Goal: Contribute content

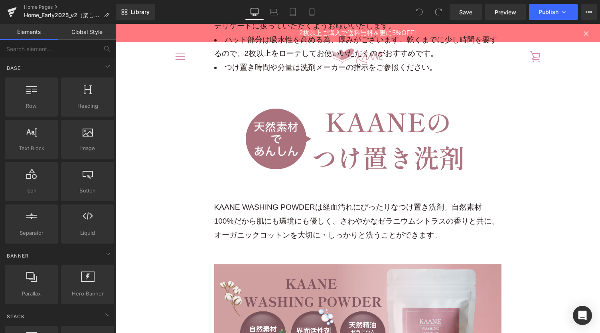
scroll to position [11962, 0]
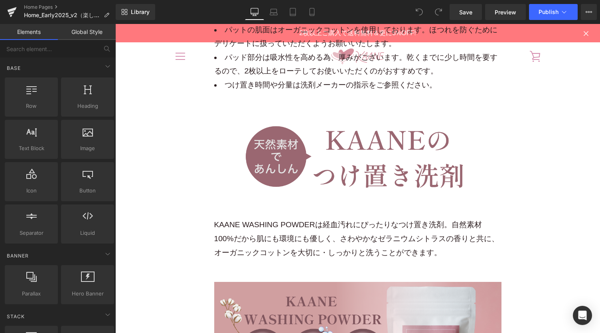
click at [354, 147] on img at bounding box center [357, 156] width 287 height 72
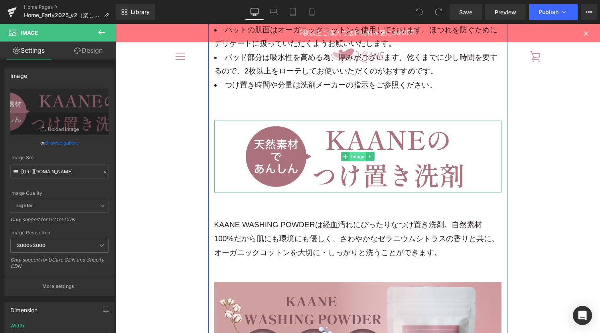
click at [357, 152] on span "Image" at bounding box center [357, 157] width 17 height 10
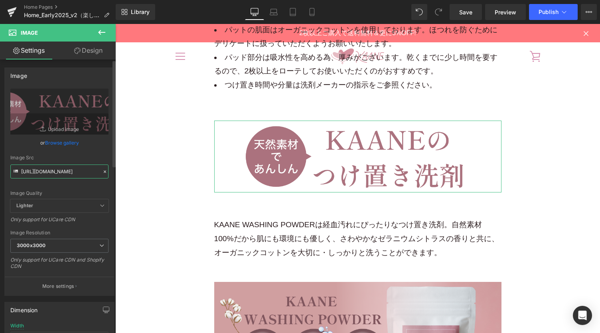
click at [62, 174] on input "[URL][DOMAIN_NAME]" at bounding box center [59, 171] width 98 height 14
paste input "kaane_lp_main_wash_sec_title.png?v=1760409691"
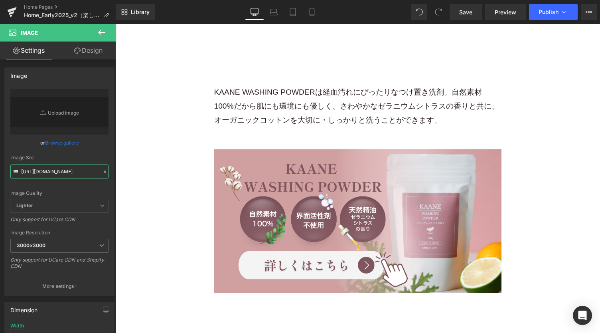
scroll to position [12121, 0]
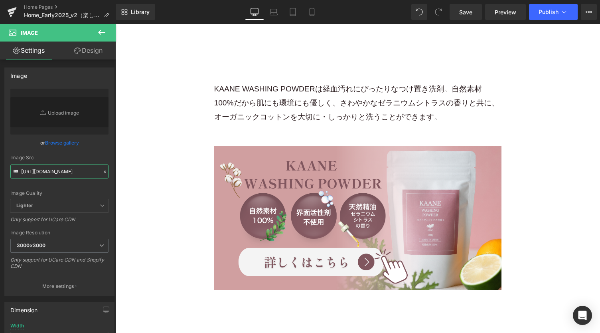
type input "[URL][DOMAIN_NAME]"
click at [322, 12] on div "Library Desktop Desktop Laptop Tablet Mobile Save Preview Publish Scheduled Vie…" at bounding box center [358, 12] width 484 height 16
click at [319, 12] on link "Mobile" at bounding box center [311, 12] width 19 height 16
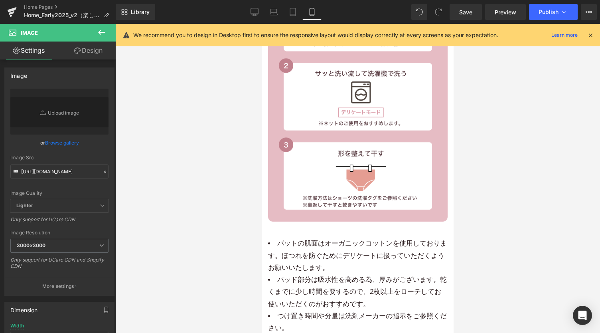
scroll to position [8881, 0]
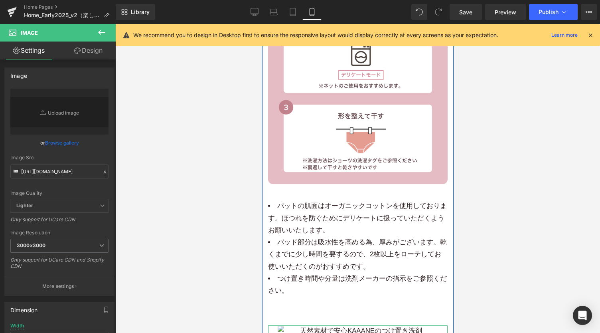
drag, startPoint x: 352, startPoint y: 153, endPoint x: 355, endPoint y: 149, distance: 5.7
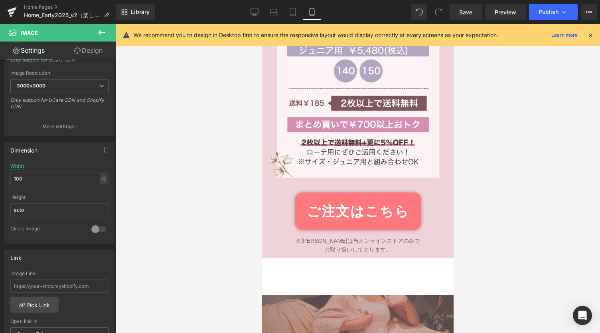
scroll to position [7871, 0]
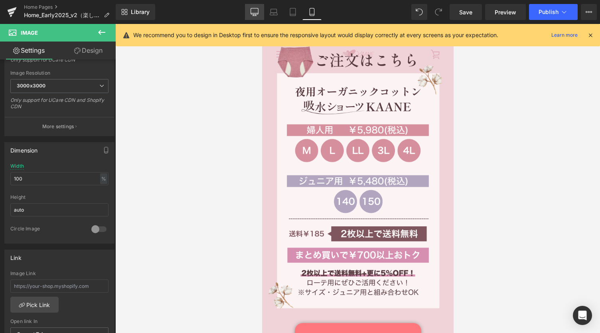
click at [257, 8] on icon at bounding box center [254, 12] width 8 height 8
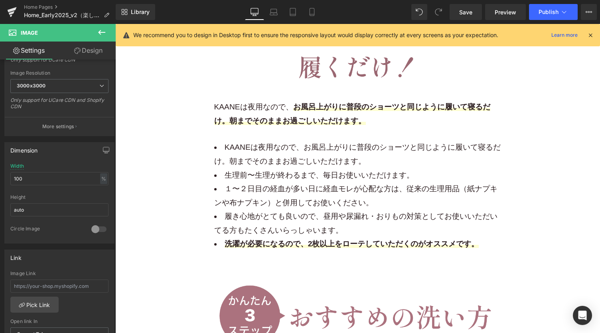
scroll to position [11068, 0]
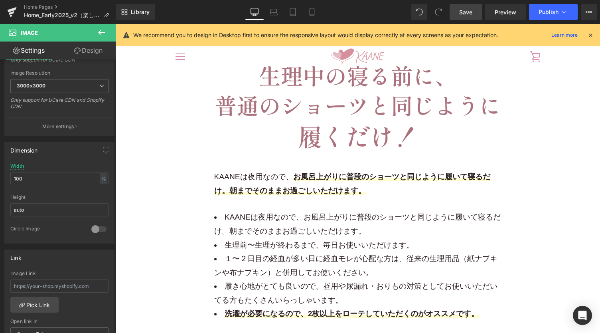
click at [468, 16] on span "Save" at bounding box center [465, 12] width 13 height 8
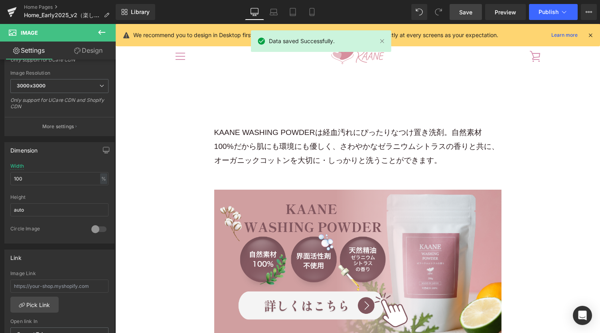
scroll to position [11971, 0]
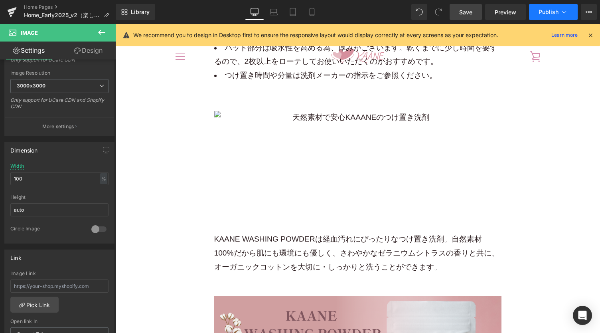
click at [552, 9] on span "Publish" at bounding box center [548, 12] width 20 height 6
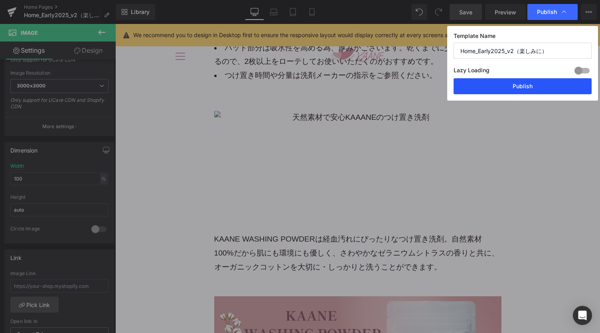
click at [509, 83] on button "Publish" at bounding box center [522, 86] width 138 height 16
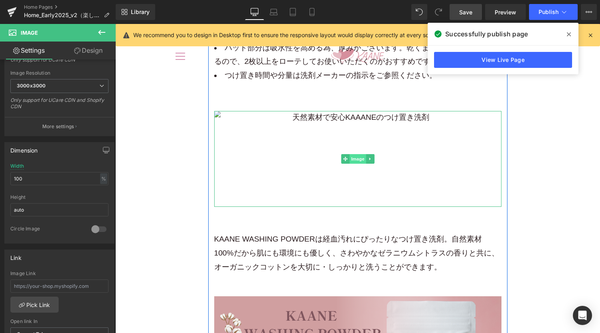
click at [356, 154] on span "Image" at bounding box center [357, 159] width 17 height 10
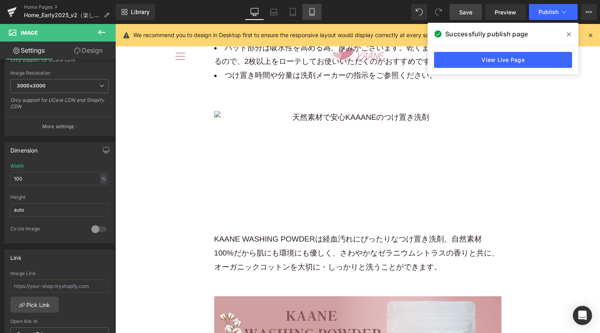
click at [316, 12] on icon at bounding box center [312, 12] width 8 height 8
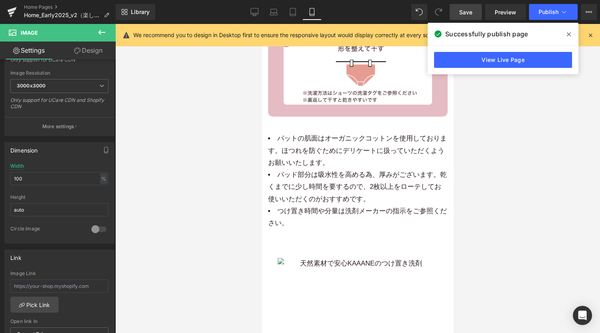
scroll to position [8921, 0]
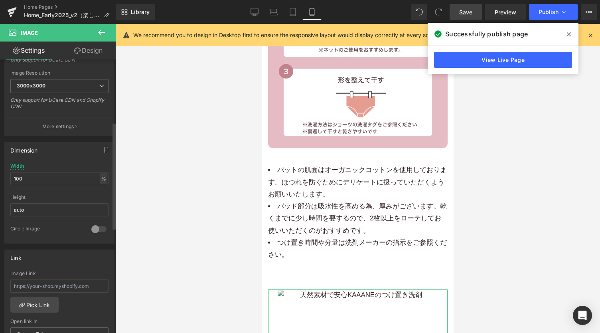
click at [100, 177] on div "%" at bounding box center [103, 178] width 7 height 11
click at [75, 176] on input "100" at bounding box center [59, 178] width 98 height 13
type input "120"
click at [150, 152] on div at bounding box center [357, 178] width 484 height 309
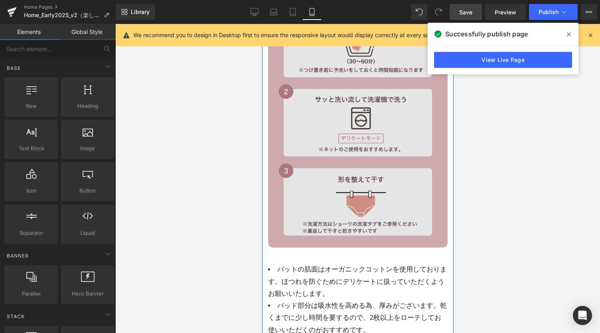
scroll to position [8868, 0]
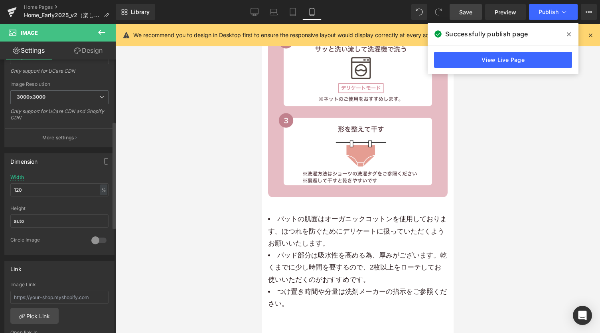
scroll to position [159, 0]
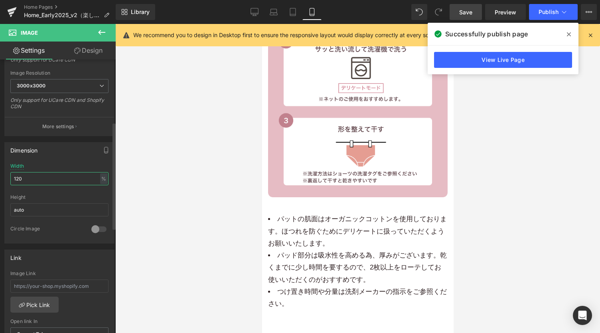
click at [26, 175] on input "120" at bounding box center [59, 178] width 98 height 13
drag, startPoint x: 28, startPoint y: 176, endPoint x: 6, endPoint y: 176, distance: 21.9
click at [6, 176] on div "120% Width 120 % % px auto Height auto 0 Circle Image" at bounding box center [59, 203] width 109 height 80
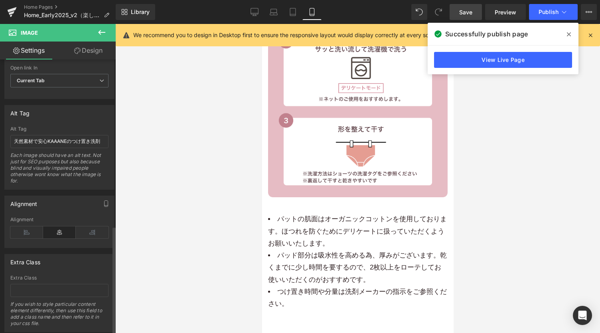
scroll to position [425, 0]
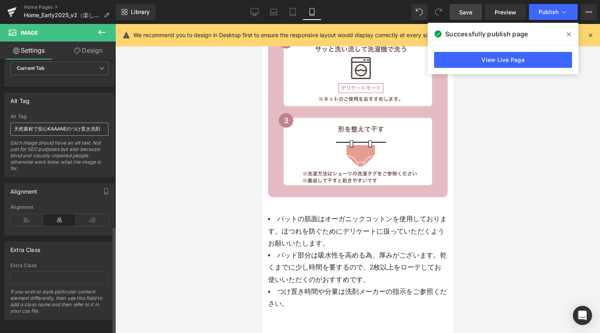
type input "100"
click at [57, 124] on input "天然素材で安心KAAANEのつけ置き洗剤" at bounding box center [59, 128] width 98 height 13
type input "洗剤に迷ったらこちら KAANEのオーガニックコットン吸水ショーツ用つけ置き洗剤"
click at [58, 114] on div "Alt Tag" at bounding box center [59, 117] width 98 height 6
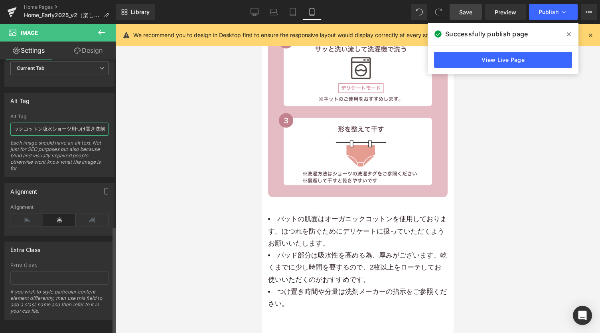
drag, startPoint x: 55, startPoint y: 125, endPoint x: 110, endPoint y: 126, distance: 54.6
click at [110, 126] on div "天然素材で安心KAAANEのつけ置き洗剤 Alt Tag 洗剤に迷ったらこちら KAANEのオーガニックコットン吸水ショーツ用つけ置き洗剤 Each imag…" at bounding box center [59, 145] width 109 height 63
click at [74, 102] on div "Alt Tag" at bounding box center [59, 100] width 109 height 15
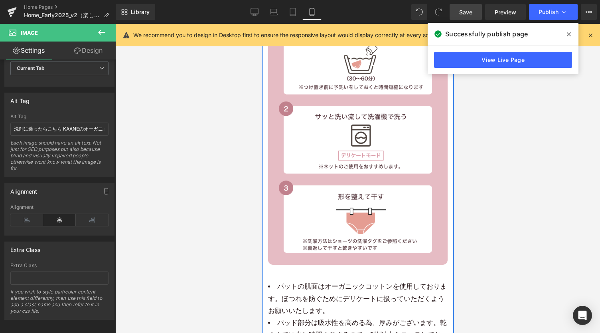
scroll to position [8815, 0]
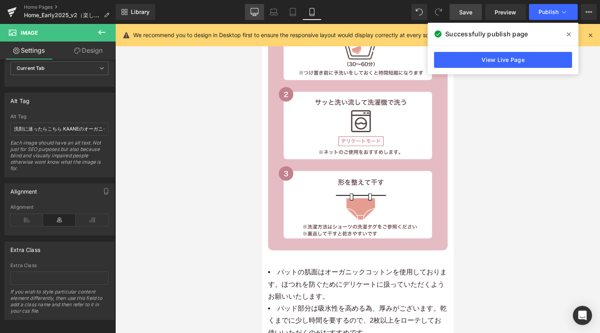
drag, startPoint x: 256, startPoint y: 17, endPoint x: 177, endPoint y: 142, distance: 148.4
click at [256, 17] on link "Desktop" at bounding box center [254, 12] width 19 height 16
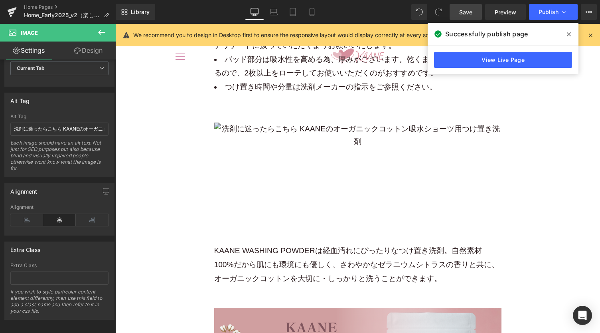
scroll to position [11883, 0]
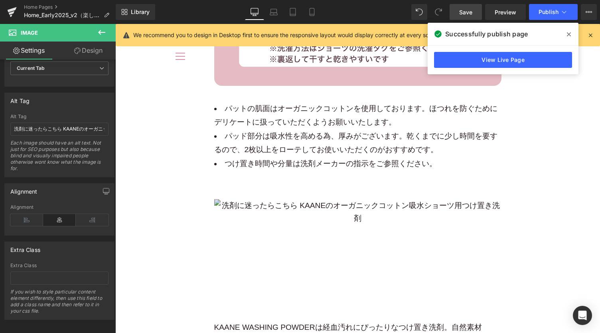
click at [369, 228] on div "Image" at bounding box center [357, 247] width 287 height 96
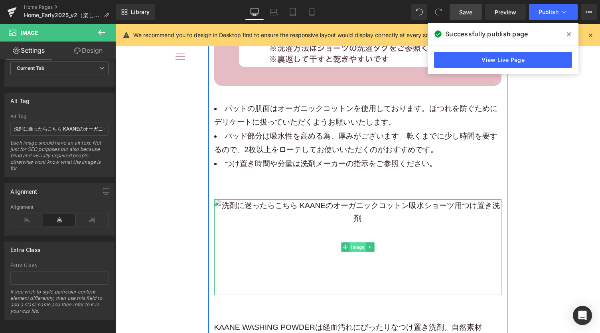
click at [354, 242] on span "Image" at bounding box center [357, 247] width 17 height 10
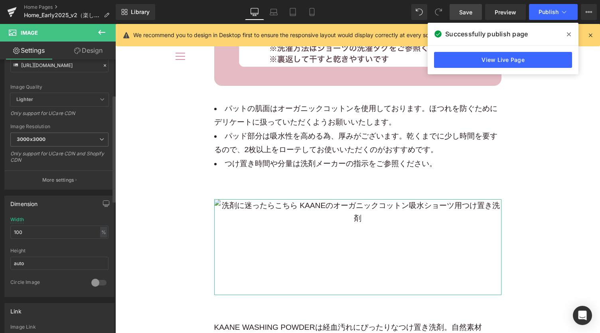
scroll to position [0, 0]
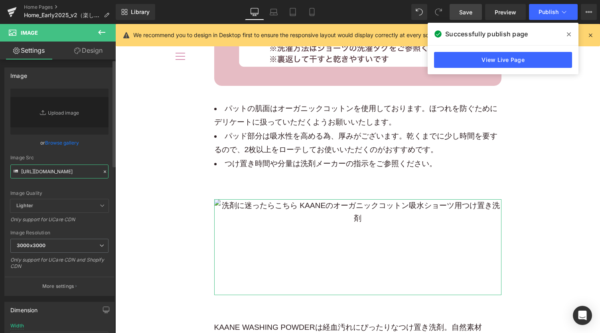
click at [44, 165] on input "[URL][DOMAIN_NAME]" at bounding box center [59, 171] width 98 height 14
paste input "main_lp_wash_sec_title.png?v=1760410276"
type input "[URL][DOMAIN_NAME]"
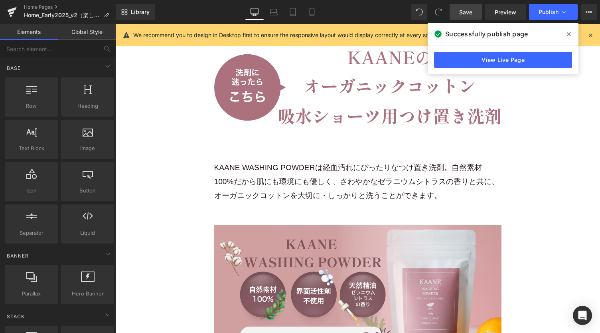
scroll to position [11989, 0]
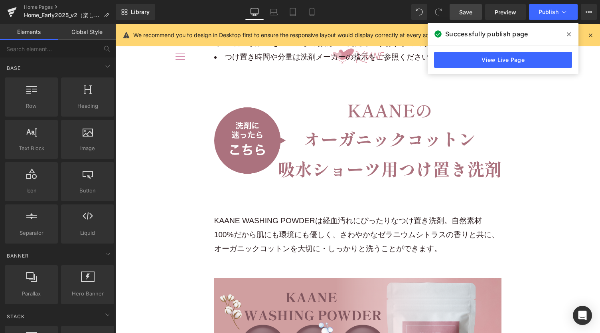
click at [314, 14] on icon at bounding box center [312, 12] width 8 height 8
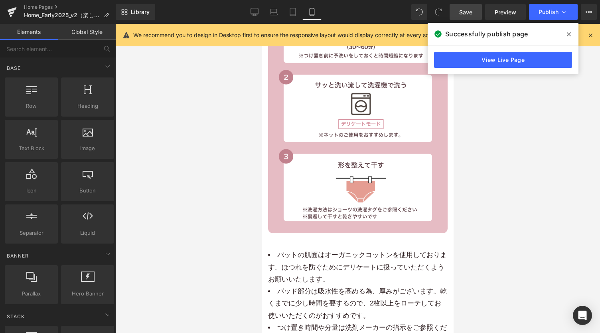
scroll to position [8885, 0]
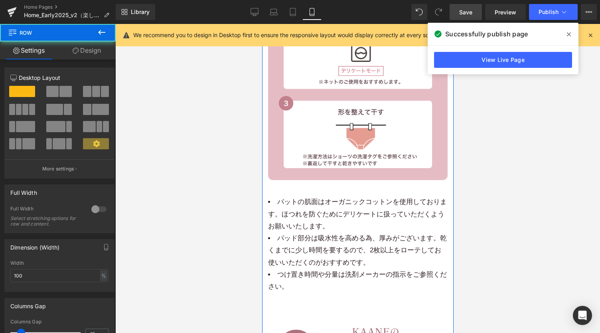
click at [354, 195] on div "Image KAANEは夜用なので、 お風呂上がりに普段のショーツと同じように履いて寝るだけ。朝までそのままお過ごしいただけます。 Text Block KA…" at bounding box center [357, 35] width 191 height 1050
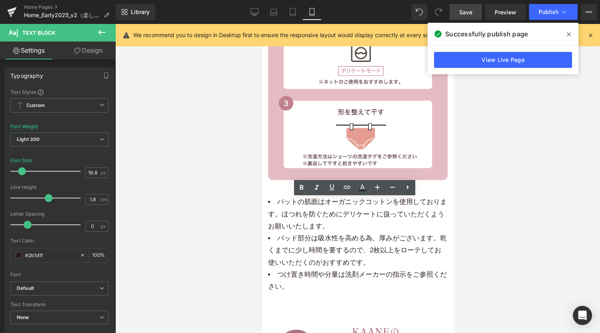
click at [276, 184] on div "Image KAANEは夜用なので、 お風呂上がりに普段のショーツと同じように履いて寝るだけ。朝までそのままお過ごしいただけます。 Text Block KA…" at bounding box center [357, 35] width 191 height 1050
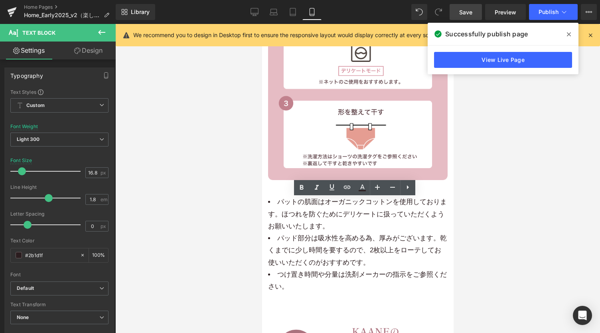
click at [283, 189] on div "Image KAANEは夜用なので、 お風呂上がりに普段のショーツと同じように履いて寝るだけ。朝までそのままお過ごしいただけます。 Text Block KA…" at bounding box center [357, 35] width 191 height 1050
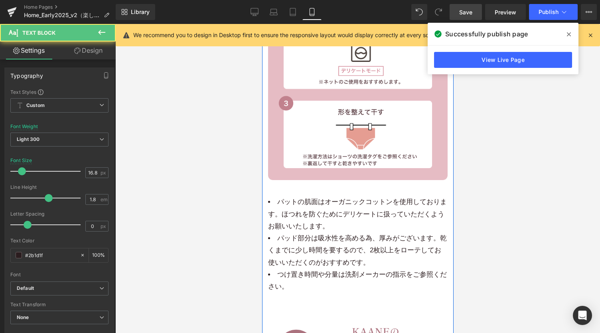
drag, startPoint x: 285, startPoint y: 199, endPoint x: 291, endPoint y: 180, distance: 19.7
click at [286, 184] on div "Image KAANEは夜用なので、 お風呂上がりに普段のショーツと同じように履いて寝るだけ。朝までそのままお過ごしいただけます。 Text Block KA…" at bounding box center [357, 35] width 191 height 1050
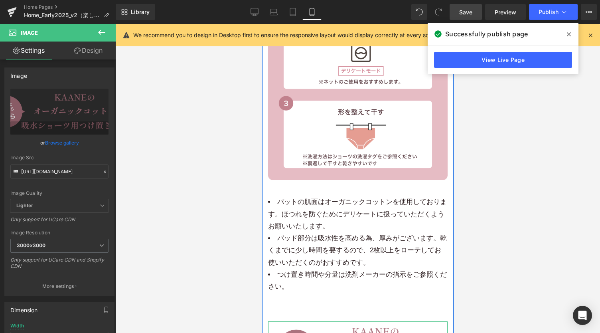
drag, startPoint x: 337, startPoint y: 172, endPoint x: 343, endPoint y: 150, distance: 22.2
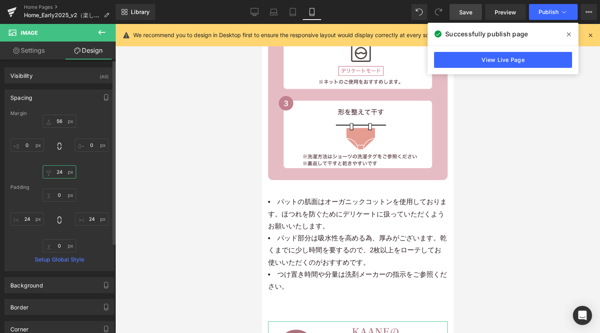
click at [61, 173] on input "24" at bounding box center [59, 171] width 33 height 13
type input "-3"
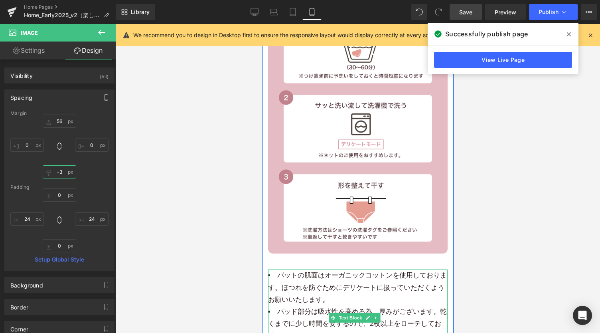
scroll to position [8832, 0]
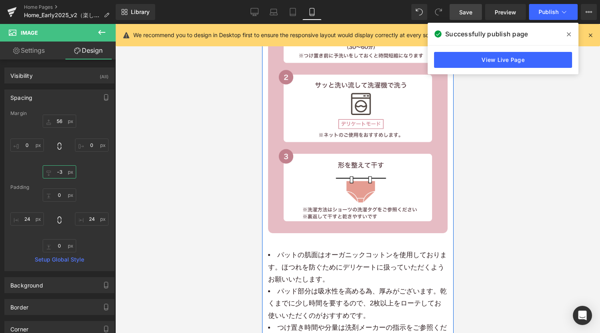
drag, startPoint x: 350, startPoint y: 174, endPoint x: 458, endPoint y: 167, distance: 108.3
click at [352, 166] on div "Image KAANEは夜用なので、 お風呂上がりに普段のショーツと同じように履いて寝るだけ。朝までそのままお過ごしいただけます。 Text Block KA…" at bounding box center [357, 82] width 191 height 1039
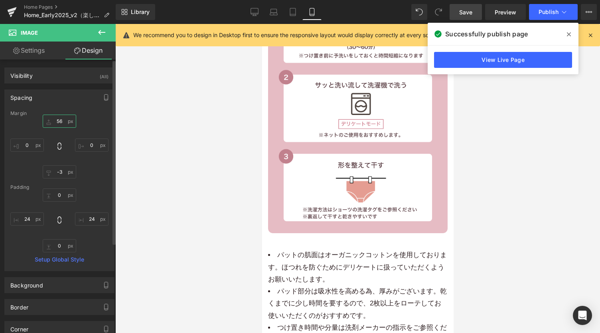
click at [62, 120] on input "56" at bounding box center [59, 120] width 33 height 13
type input "34"
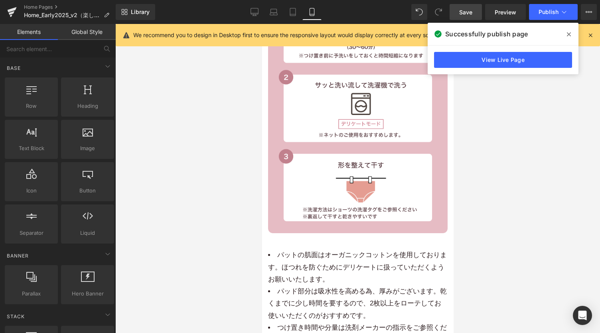
click at [228, 222] on div at bounding box center [357, 178] width 484 height 309
click at [259, 15] on link "Desktop" at bounding box center [254, 12] width 19 height 16
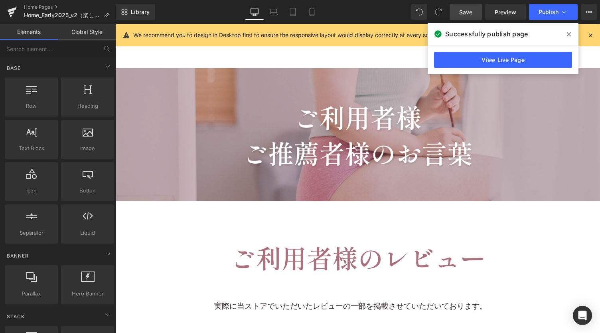
scroll to position [12383, 0]
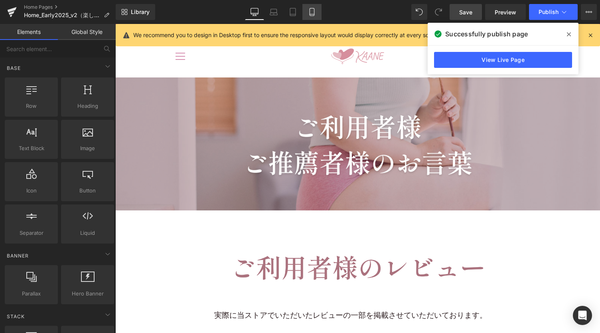
click at [313, 15] on icon at bounding box center [312, 12] width 8 height 8
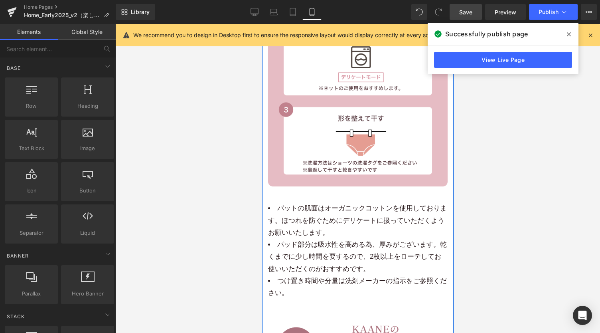
scroll to position [8866, 0]
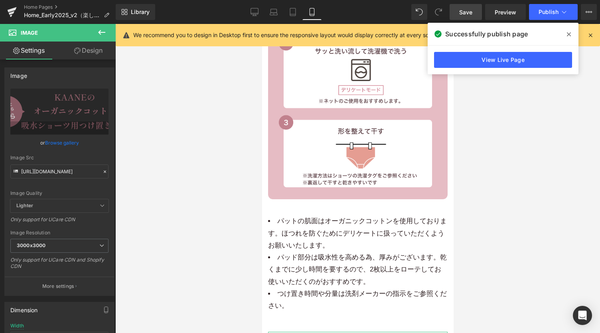
click at [82, 46] on link "Design" at bounding box center [88, 50] width 58 height 18
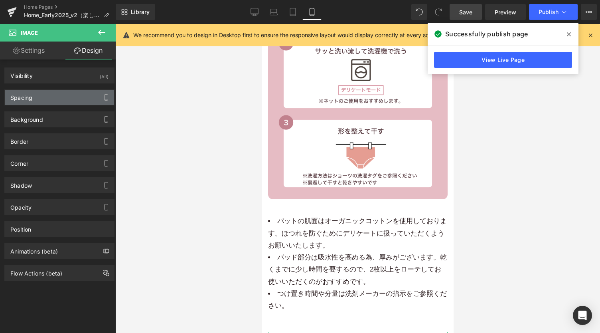
click at [54, 96] on div "Spacing" at bounding box center [59, 97] width 109 height 15
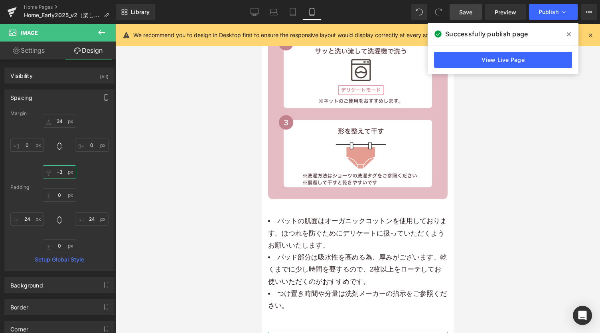
click at [57, 169] on input "text" at bounding box center [59, 171] width 33 height 13
type input "0"
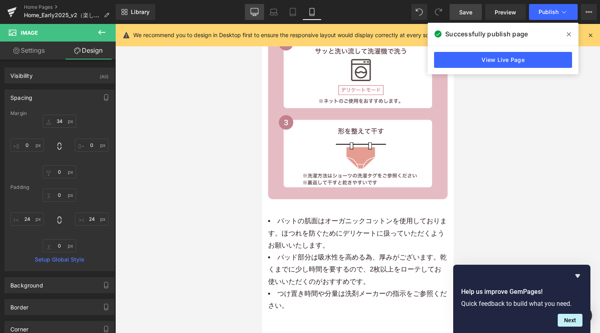
click at [256, 14] on icon at bounding box center [254, 12] width 8 height 8
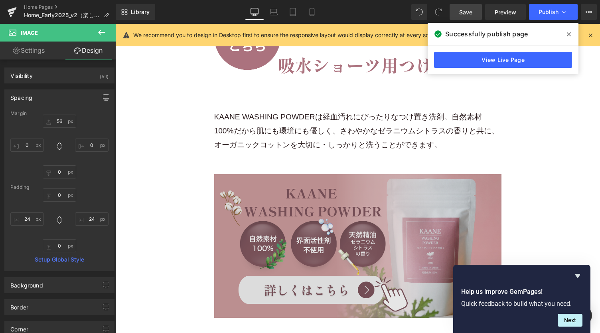
scroll to position [11934, 0]
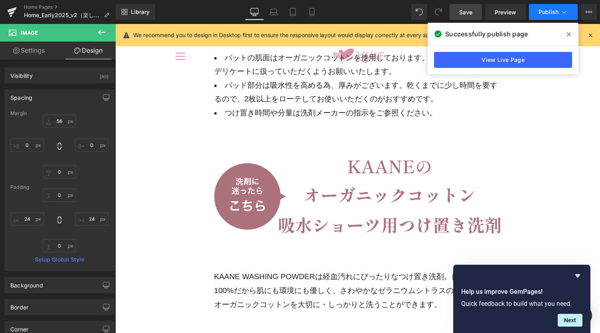
click at [549, 13] on span "Publish" at bounding box center [548, 12] width 20 height 6
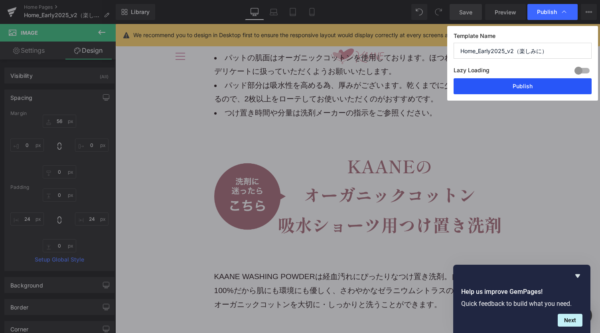
click at [505, 89] on button "Publish" at bounding box center [522, 86] width 138 height 16
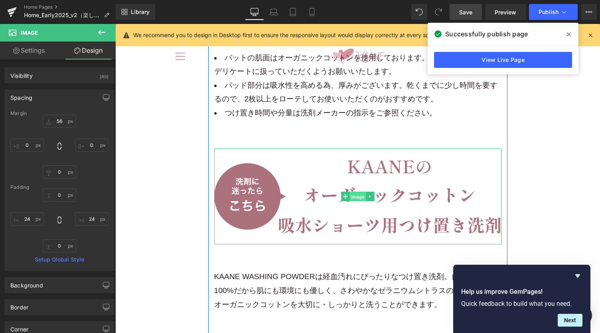
click at [356, 192] on span "Image" at bounding box center [357, 197] width 17 height 10
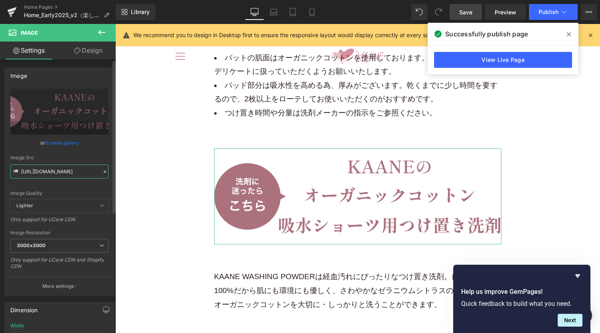
click at [61, 168] on input "[URL][DOMAIN_NAME]" at bounding box center [59, 171] width 98 height 14
paste input "lp_main_wash_sec_title_24ba83aa-9849-4dd0-975a-373d2319038d.png?v=1760410537"
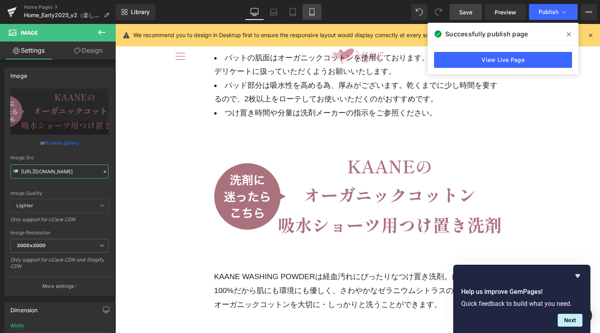
type input "[URL][DOMAIN_NAME]"
click at [309, 16] on link "Mobile" at bounding box center [311, 12] width 19 height 16
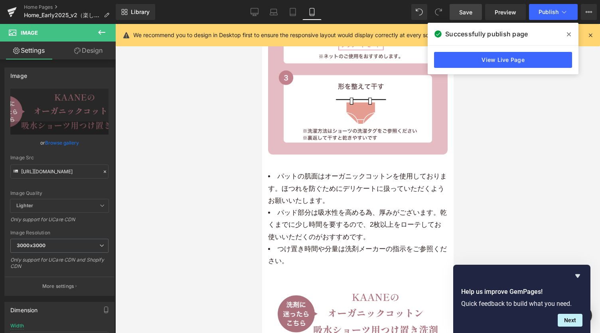
scroll to position [8887, 0]
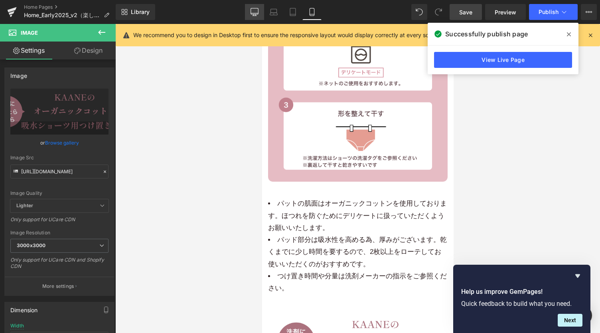
click at [258, 14] on icon at bounding box center [254, 12] width 8 height 8
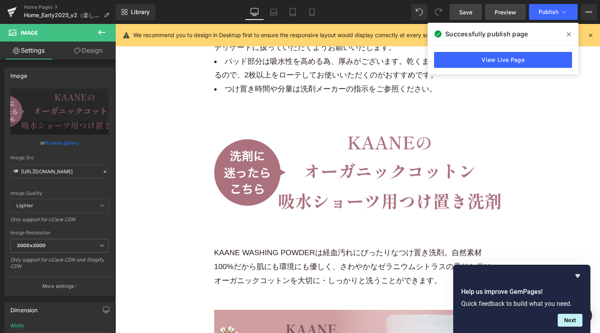
scroll to position [11953, 0]
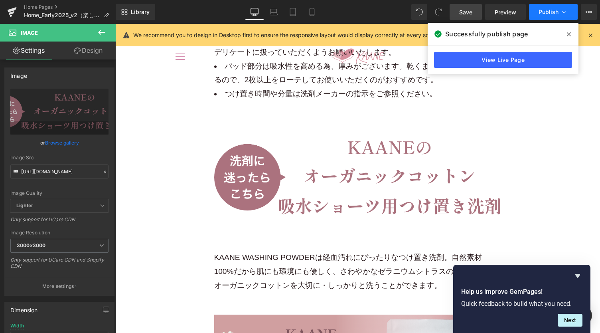
click at [545, 19] on button "Publish" at bounding box center [553, 12] width 49 height 16
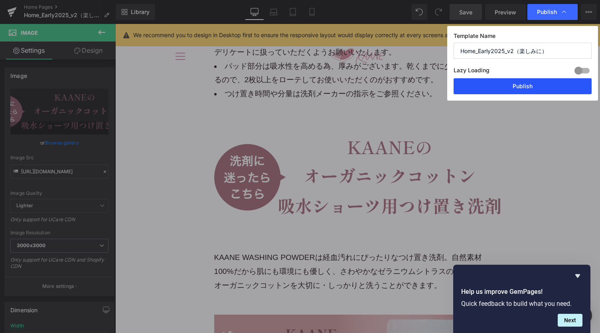
click at [521, 87] on button "Publish" at bounding box center [522, 86] width 138 height 16
